Goal: Task Accomplishment & Management: Use online tool/utility

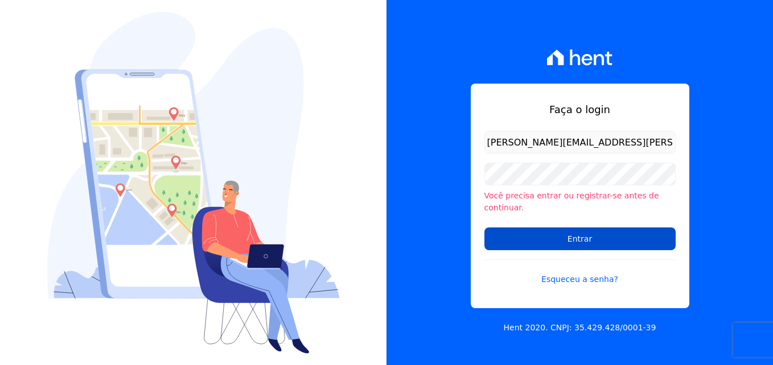
click at [543, 230] on input "Entrar" at bounding box center [579, 239] width 191 height 23
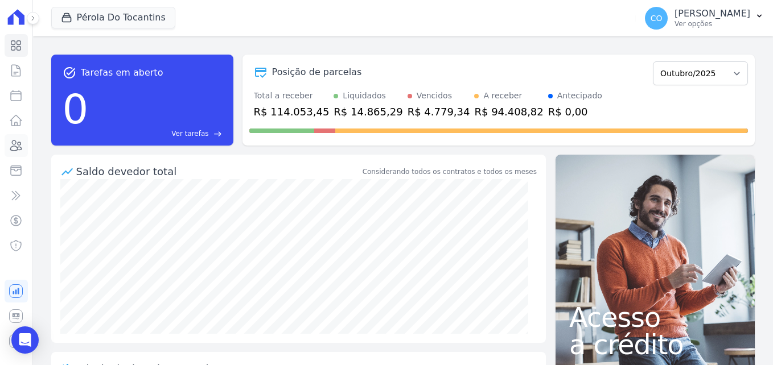
click at [15, 151] on icon at bounding box center [16, 146] width 11 height 10
click at [21, 146] on icon at bounding box center [16, 146] width 14 height 14
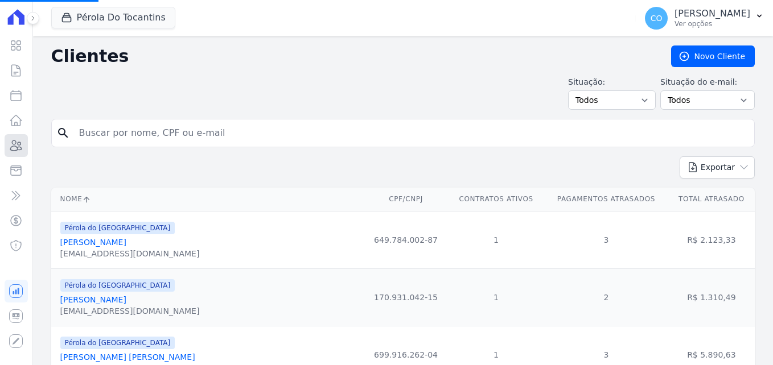
click at [15, 153] on link "Clientes" at bounding box center [16, 145] width 23 height 23
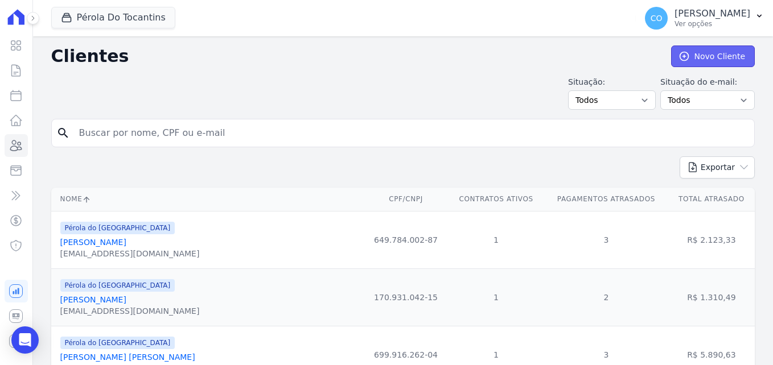
click at [719, 61] on link "Novo Cliente" at bounding box center [713, 57] width 84 height 22
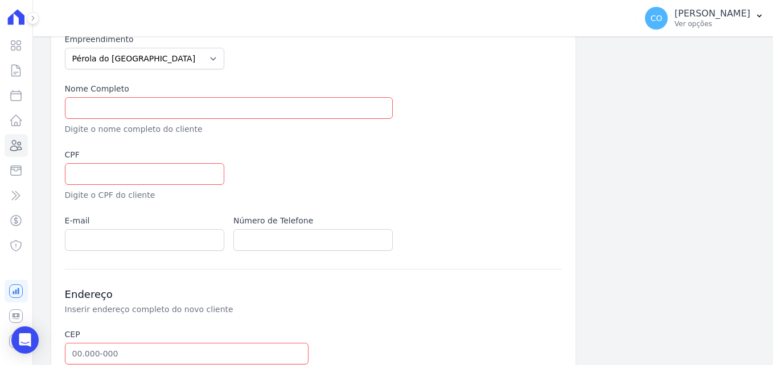
scroll to position [228, 0]
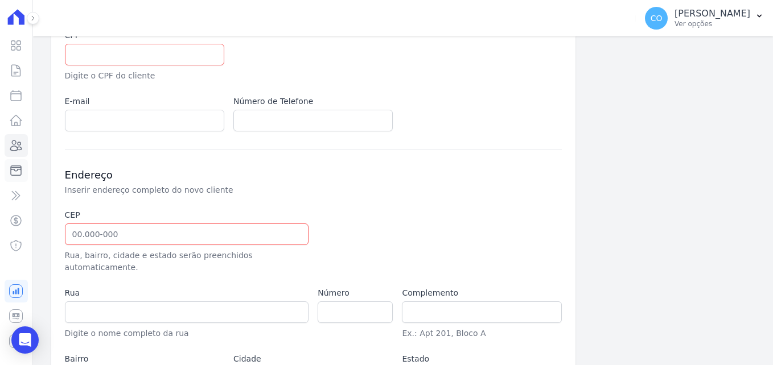
click at [10, 171] on icon at bounding box center [16, 171] width 14 height 14
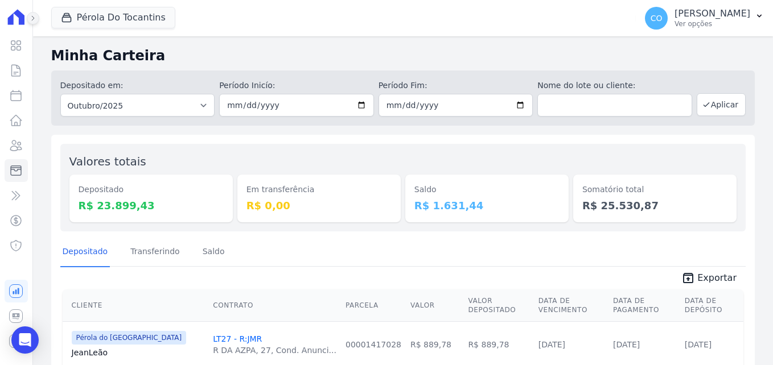
click at [32, 19] on icon at bounding box center [33, 18] width 2 height 5
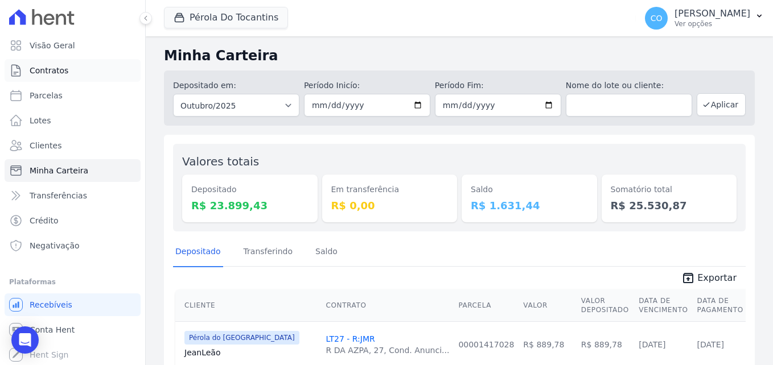
click at [44, 76] on span "Contratos" at bounding box center [49, 70] width 39 height 11
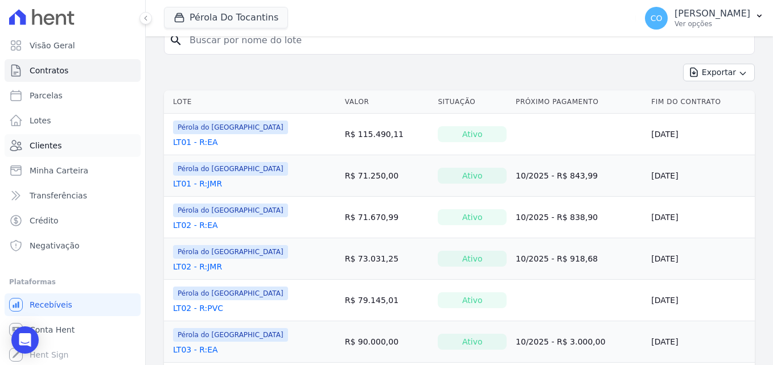
scroll to position [57, 0]
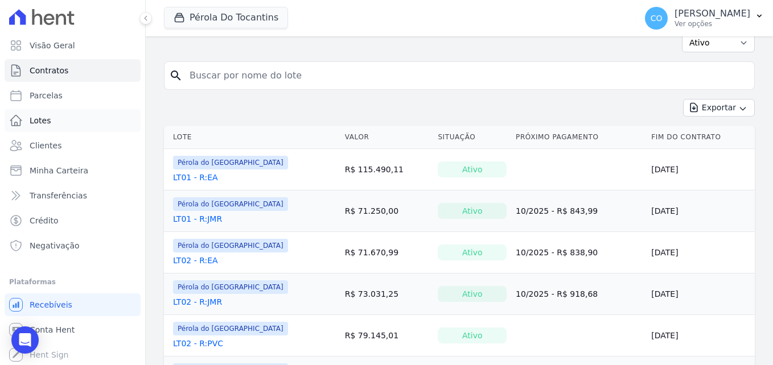
click at [43, 127] on link "Lotes" at bounding box center [73, 120] width 136 height 23
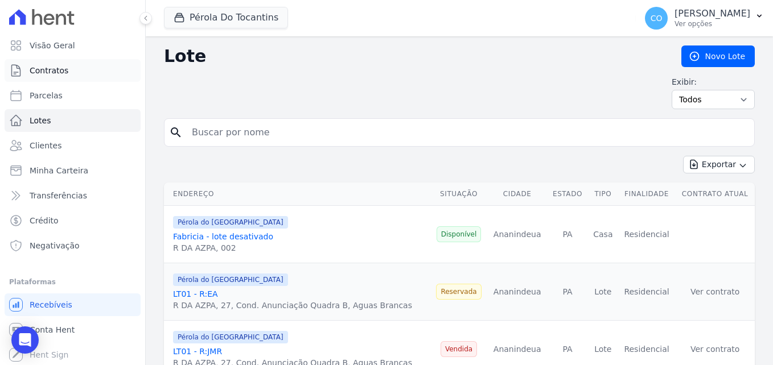
click at [50, 71] on span "Contratos" at bounding box center [49, 70] width 39 height 11
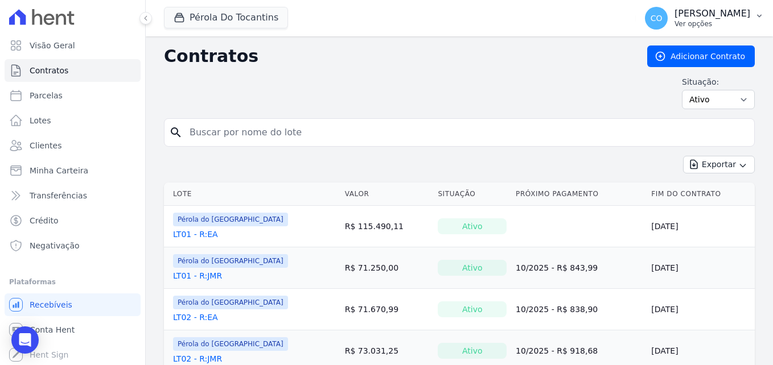
click at [756, 19] on icon "button" at bounding box center [759, 15] width 9 height 9
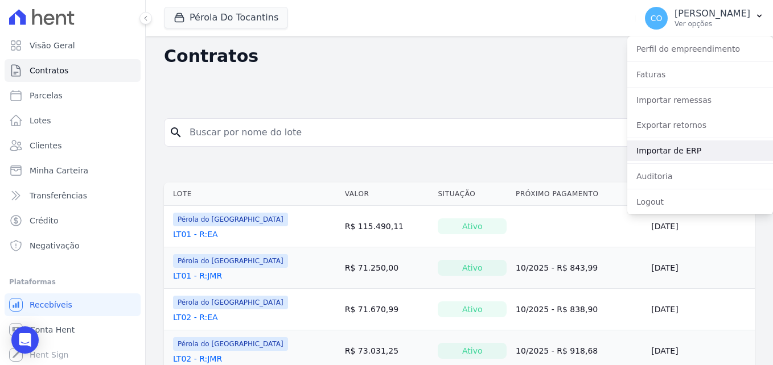
click at [669, 149] on link "Importar de ERP" at bounding box center [700, 151] width 146 height 20
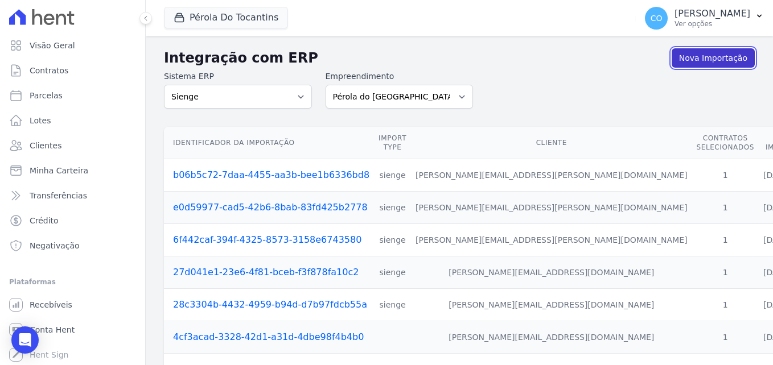
click at [711, 60] on link "Nova Importação" at bounding box center [713, 57] width 83 height 19
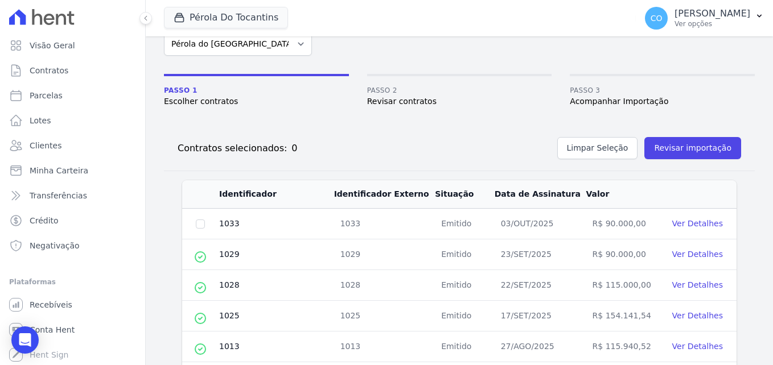
scroll to position [114, 0]
